Goal: Obtain resource: Obtain resource

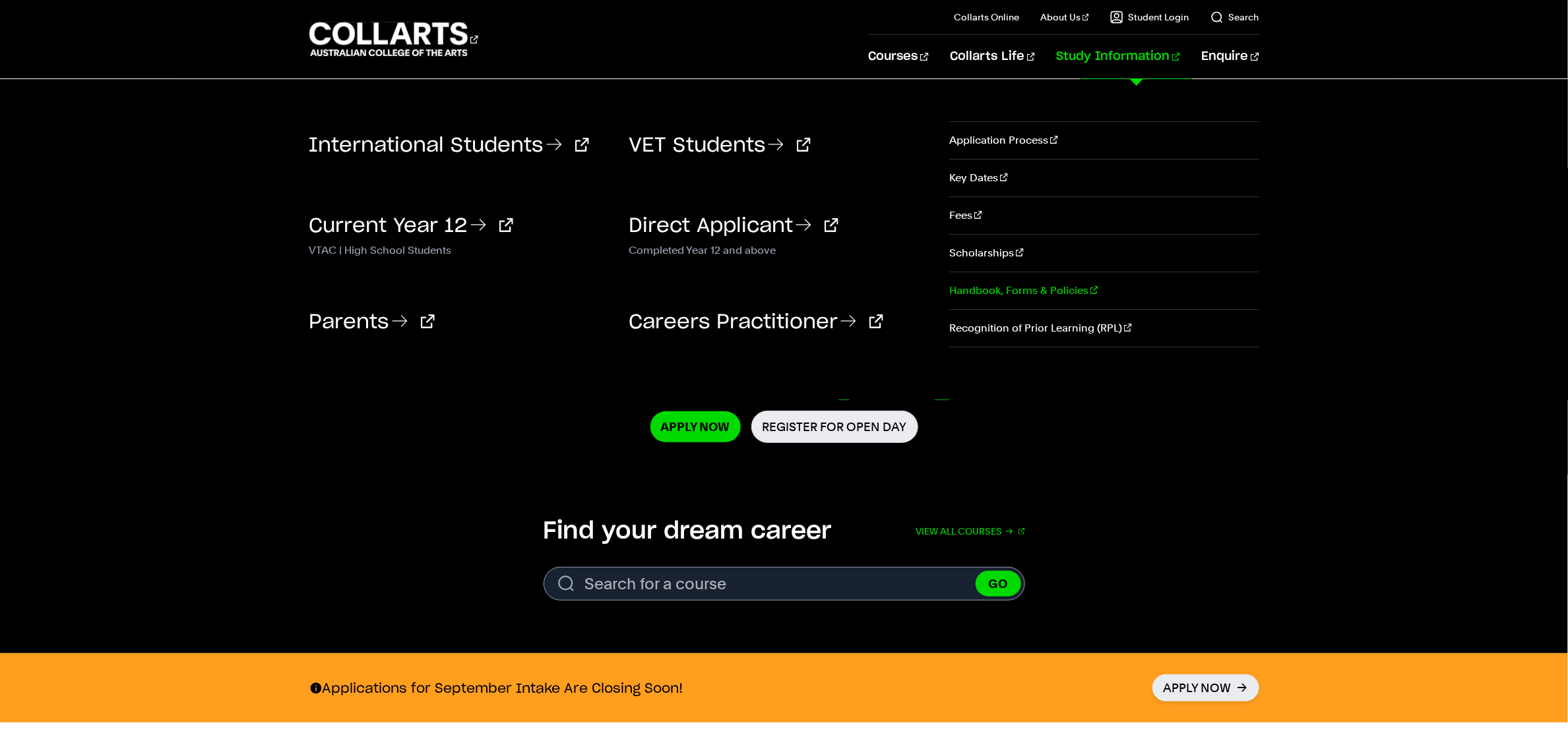
click at [1021, 293] on link "Handbook, Forms & Policies" at bounding box center [1104, 291] width 310 height 37
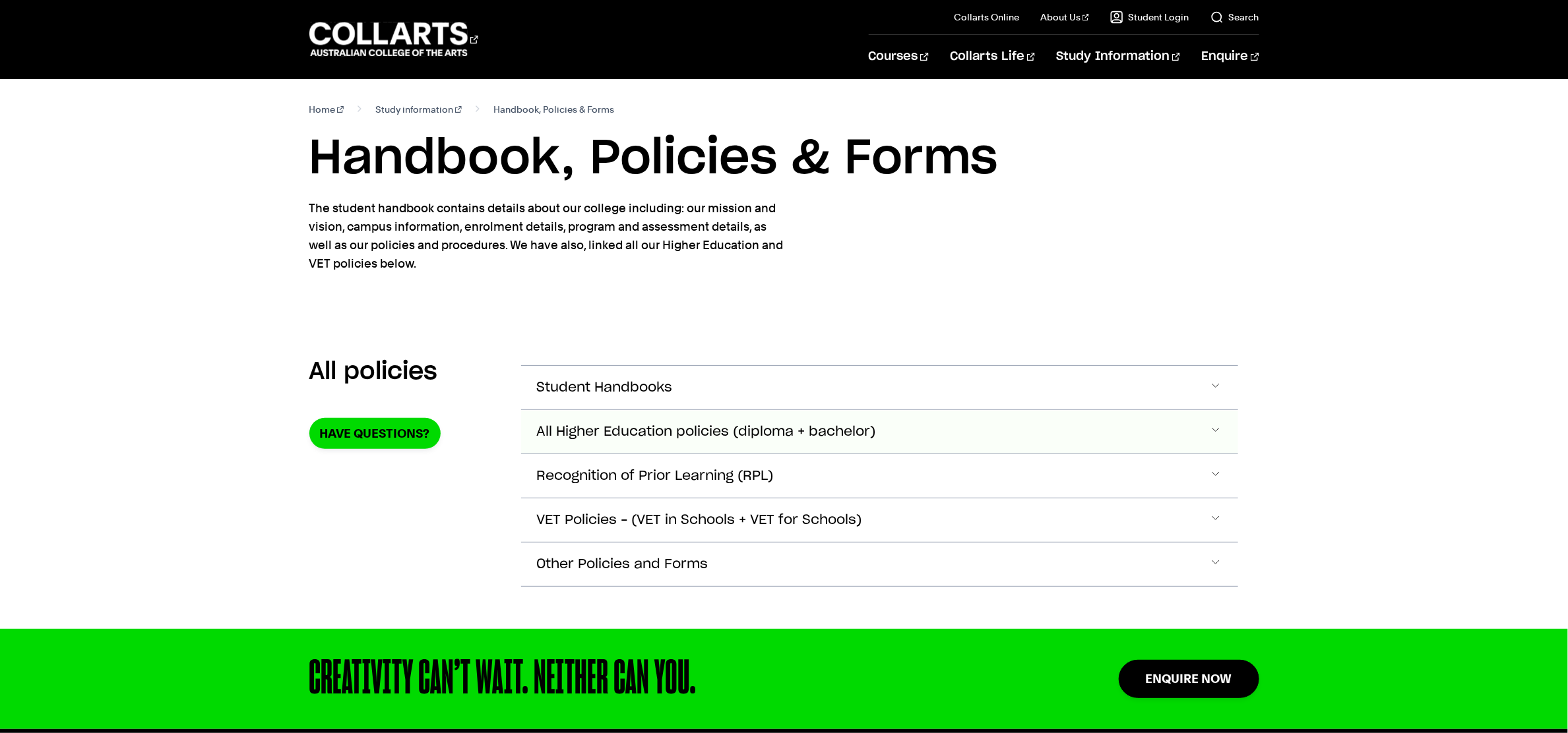
click at [663, 395] on span "All Higher Education policies (diploma + bachelor)" at bounding box center [605, 388] width 136 height 15
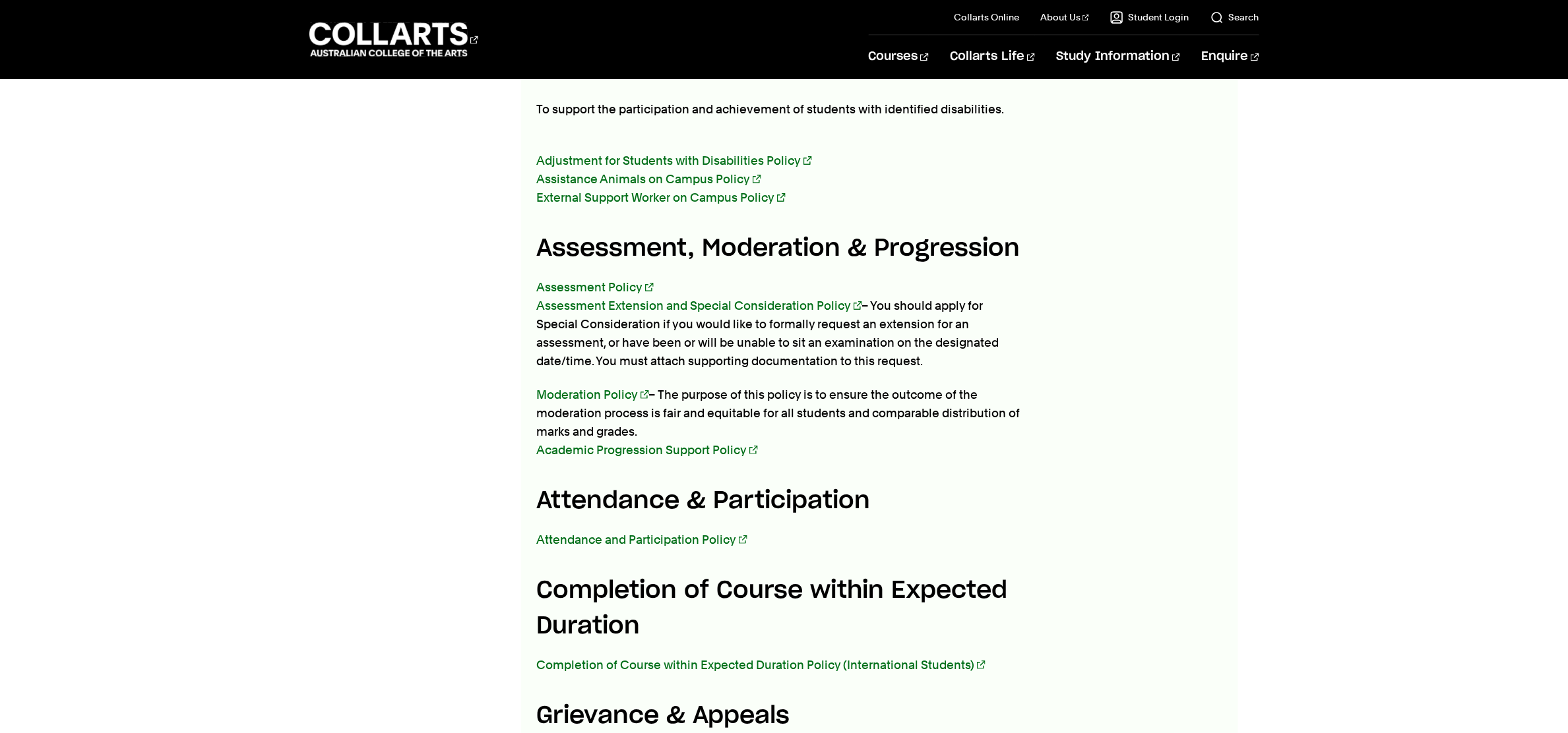
scroll to position [1647, 0]
click at [673, 442] on link "Academic Progression Support Policy" at bounding box center [647, 449] width 221 height 14
